Goal: Information Seeking & Learning: Find specific fact

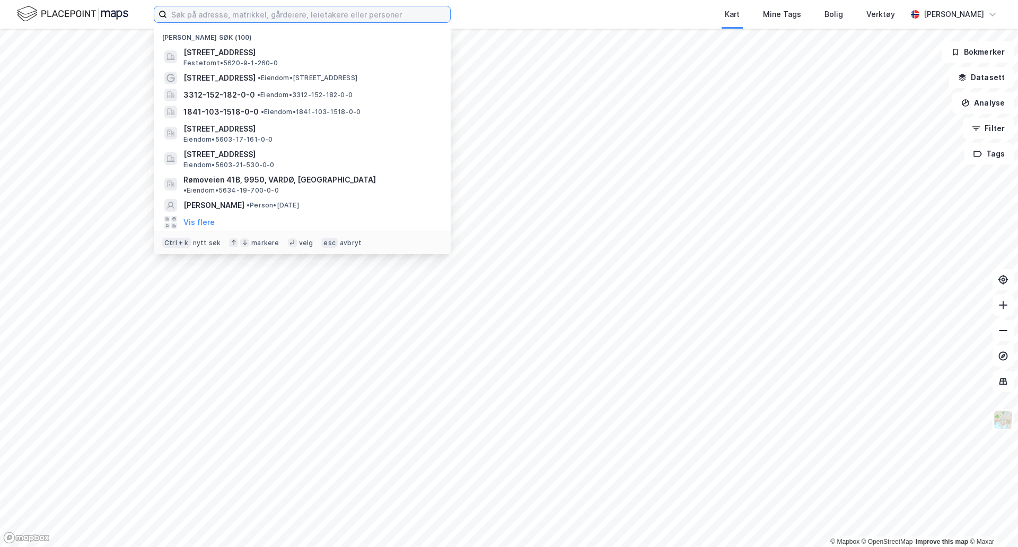
click at [316, 19] on input at bounding box center [308, 14] width 283 height 16
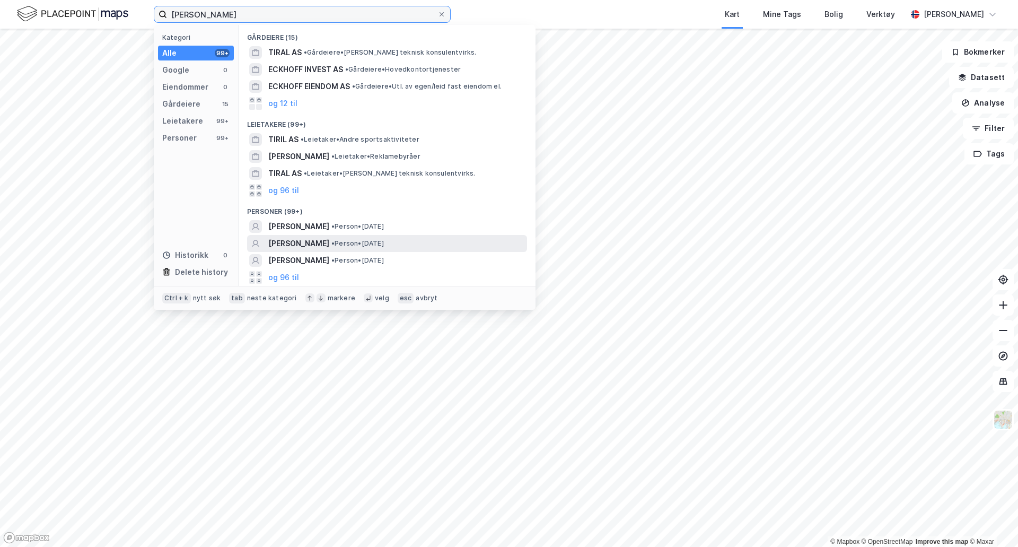
type input "[PERSON_NAME]"
click at [384, 244] on span "• Person • [DATE]" at bounding box center [357, 243] width 52 height 8
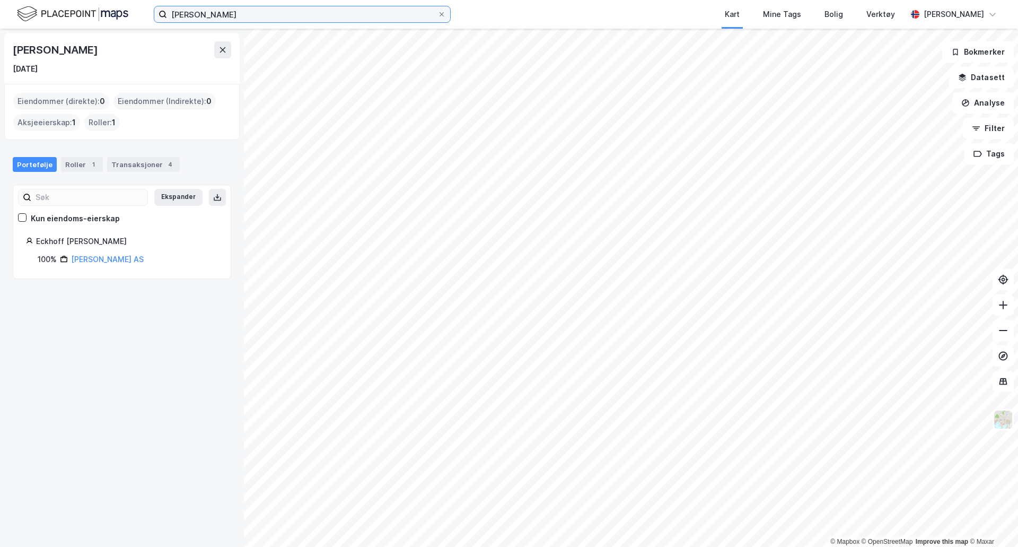
click at [196, 15] on input "[PERSON_NAME]" at bounding box center [302, 14] width 270 height 16
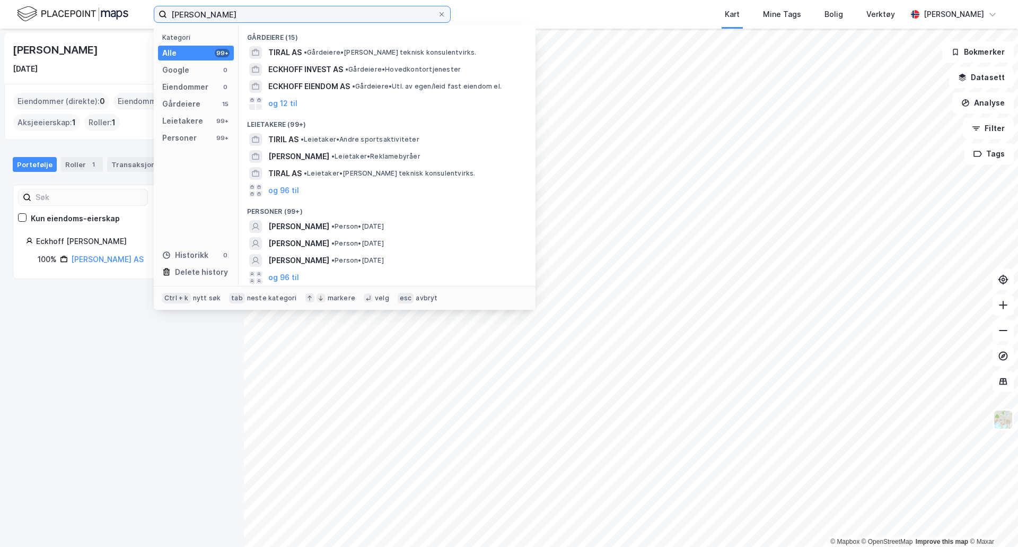
click at [196, 15] on input "[PERSON_NAME]" at bounding box center [302, 14] width 270 height 16
